Goal: Information Seeking & Learning: Learn about a topic

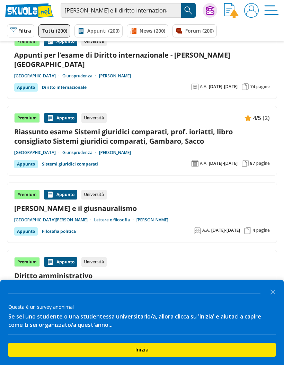
scroll to position [114, 0]
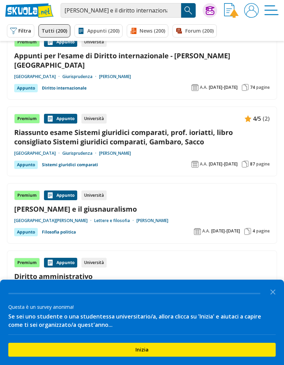
click at [100, 204] on link "[PERSON_NAME] e il giusnauralismo" at bounding box center [142, 208] width 256 height 9
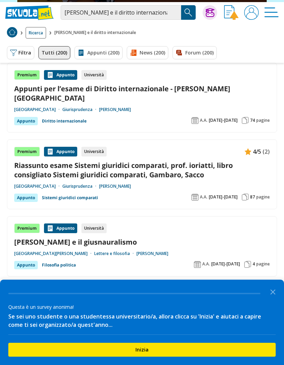
scroll to position [0, 0]
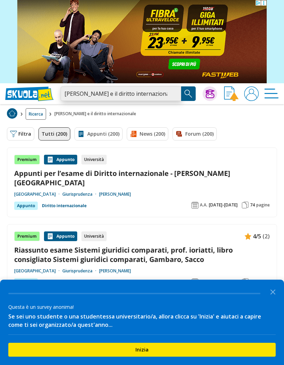
click at [91, 93] on input "ugo graziò e il diritto internazionale" at bounding box center [121, 93] width 121 height 15
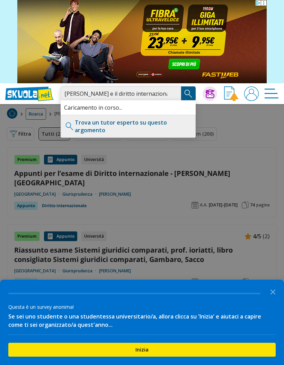
type input "[PERSON_NAME] e il diritto internazionale"
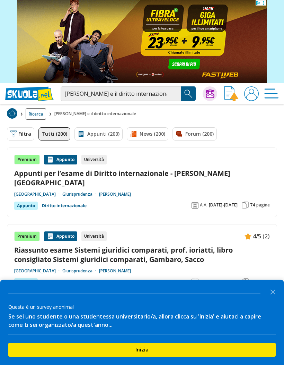
click at [187, 94] on img "Search Button" at bounding box center [188, 93] width 10 height 10
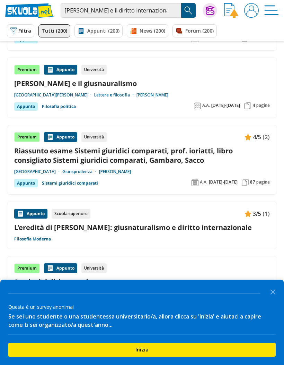
scroll to position [164, 0]
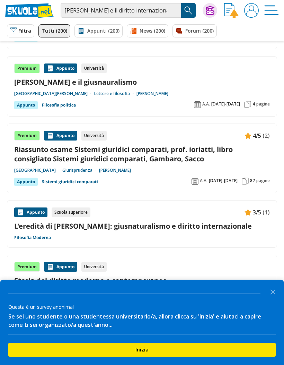
click at [209, 221] on link "L'eredità di [PERSON_NAME]: giusnaturalismo e diritto internazionale" at bounding box center [142, 225] width 256 height 9
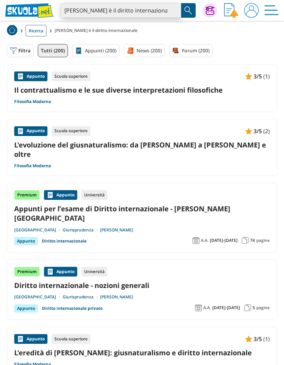
click at [90, 12] on input "grozio è il diritto internazionale" at bounding box center [121, 10] width 121 height 15
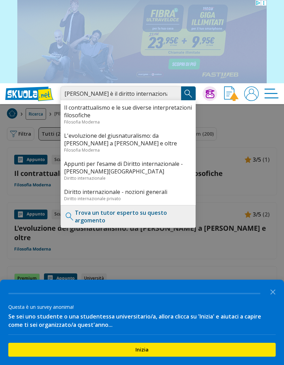
click at [87, 91] on input "grozio è il diritto internazionale" at bounding box center [121, 93] width 121 height 15
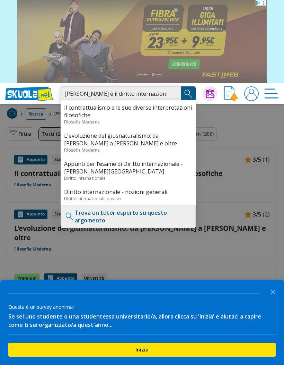
click at [83, 96] on input "grozio è il diritto internazionale" at bounding box center [121, 93] width 121 height 15
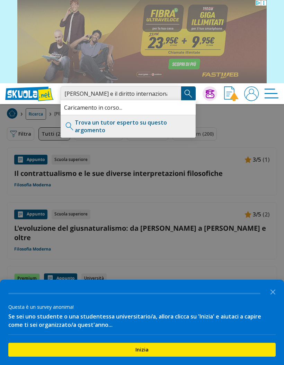
type input "[PERSON_NAME] e il diritto internazionale"
click at [191, 91] on img "Search Button" at bounding box center [188, 93] width 10 height 10
